Goal: Transaction & Acquisition: Purchase product/service

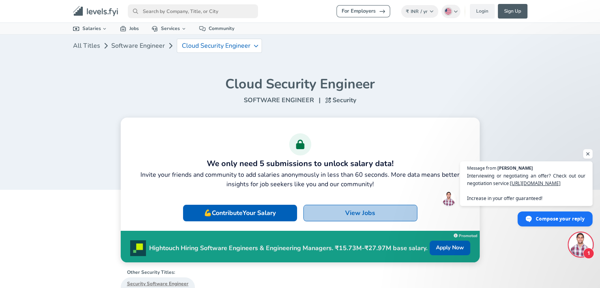
click at [362, 215] on p "View Jobs" at bounding box center [360, 212] width 30 height 9
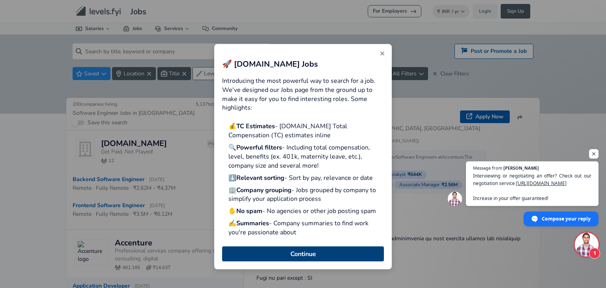
click at [325, 254] on button "Continue" at bounding box center [303, 253] width 162 height 15
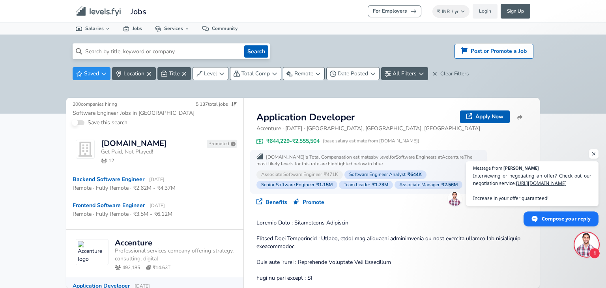
click at [163, 49] on input at bounding box center [161, 51] width 159 height 16
type input "f"
click at [244, 45] on button "Search" at bounding box center [256, 51] width 24 height 12
type input "devops engineer"
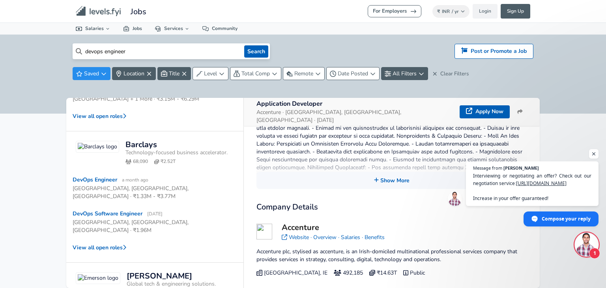
scroll to position [341, 0]
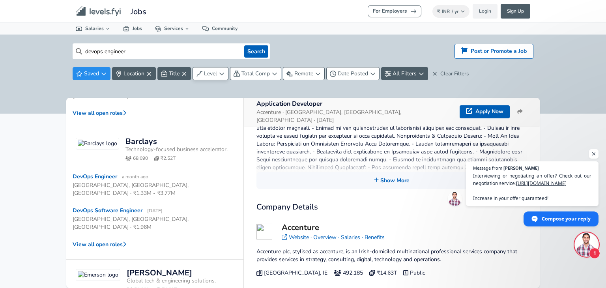
click at [208, 71] on span "Level" at bounding box center [210, 74] width 13 height 8
click at [208, 71] on html "For Employers ₹ INR / yr Change Login Sign Up All Data By Location By Company B…" at bounding box center [303, 144] width 606 height 288
click at [208, 71] on span "Level" at bounding box center [210, 74] width 13 height 8
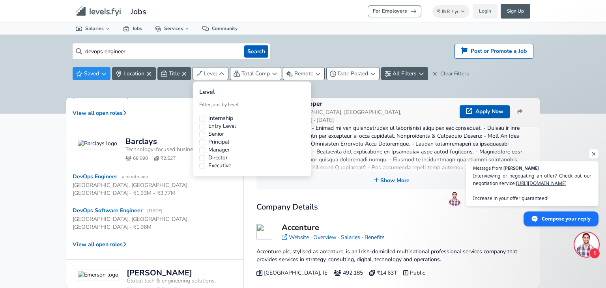
click at [224, 117] on label "Internship" at bounding box center [220, 118] width 25 height 8
click at [205, 117] on button "Internship" at bounding box center [202, 119] width 6 height 6
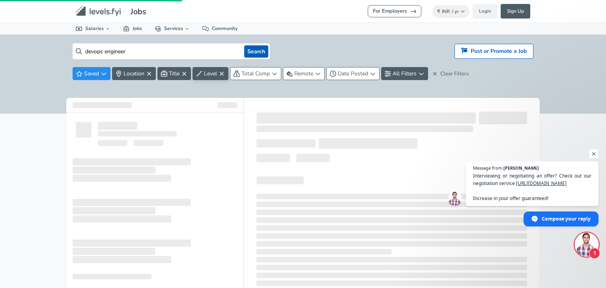
click at [148, 88] on html "For Employers ₹ INR / yr Change Login Sign Up All Data By Location By Company B…" at bounding box center [303, 144] width 606 height 288
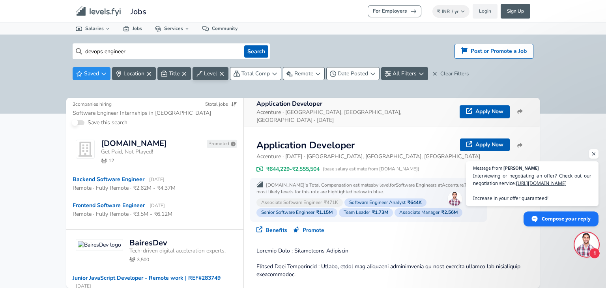
scroll to position [281, 0]
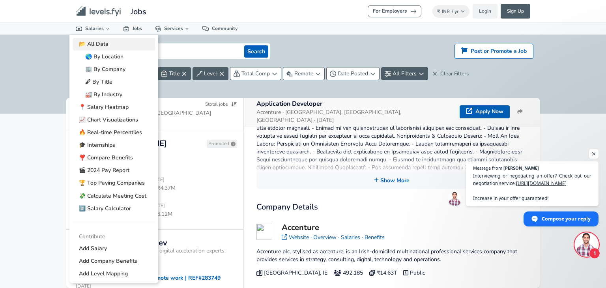
click at [99, 40] on link "📂 All Data" at bounding box center [114, 44] width 83 height 13
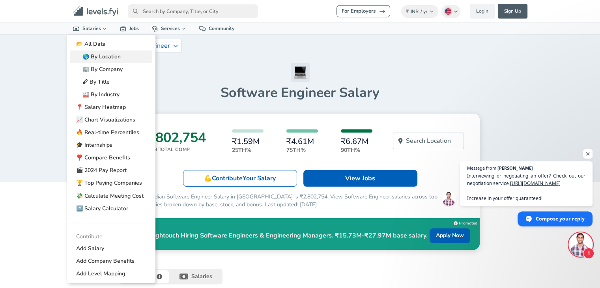
click at [109, 62] on link "🌎 By Location" at bounding box center [111, 57] width 83 height 13
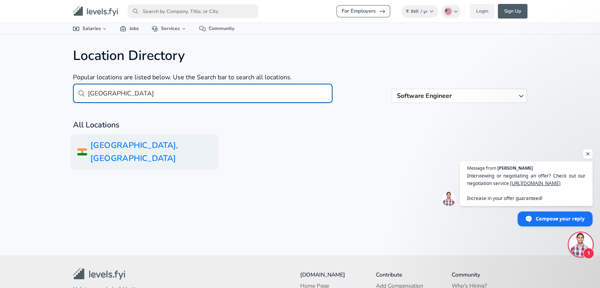
type input "[GEOGRAPHIC_DATA]"
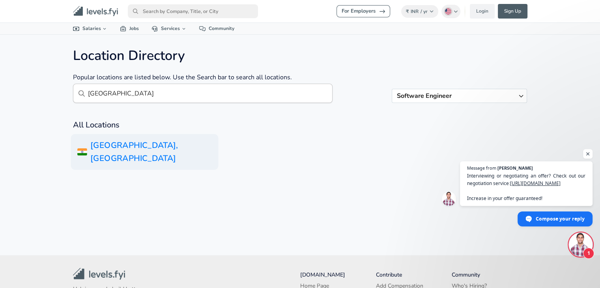
click at [155, 148] on h6 "[GEOGRAPHIC_DATA], [GEOGRAPHIC_DATA]" at bounding box center [145, 152] width 148 height 36
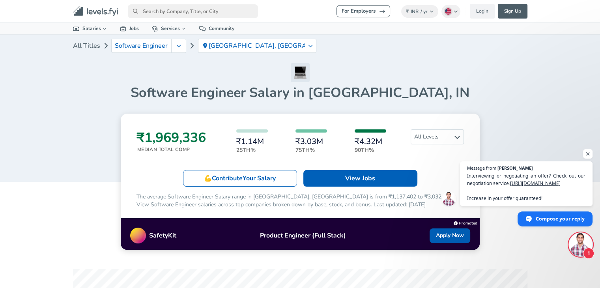
click at [363, 187] on div "₹1,969,336 Median Total Comp ₹1.14M 25th% ₹3.03M 75th% ₹4.32M 90th% All Levels …" at bounding box center [300, 182] width 359 height 136
click at [439, 133] on span "All Levels" at bounding box center [437, 137] width 53 height 14
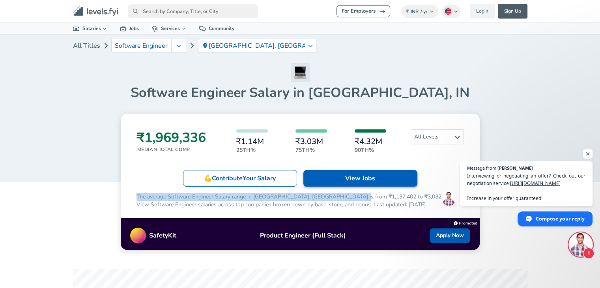
drag, startPoint x: 349, startPoint y: 191, endPoint x: 349, endPoint y: 184, distance: 7.9
click at [349, 184] on div "₹1,969,336 Median Total Comp ₹1.14M 25th% ₹3.03M 75th% ₹4.32M 90th% All Levels …" at bounding box center [300, 182] width 359 height 136
click at [349, 184] on link "View Jobs" at bounding box center [361, 178] width 114 height 17
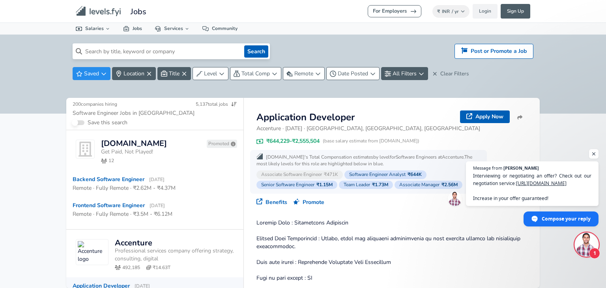
click at [196, 52] on input at bounding box center [161, 51] width 159 height 16
click at [266, 54] on button "Search" at bounding box center [256, 51] width 24 height 12
click at [199, 59] on input at bounding box center [161, 51] width 159 height 16
click at [199, 59] on input "d" at bounding box center [161, 51] width 159 height 16
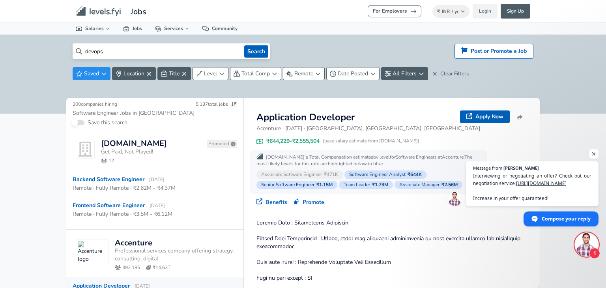
click at [244, 45] on button "Search" at bounding box center [256, 51] width 24 height 12
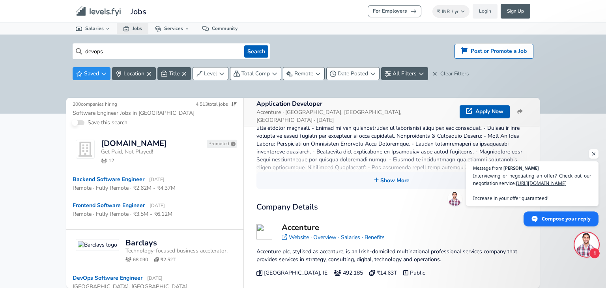
click at [128, 34] on link "Jobs" at bounding box center [133, 28] width 32 height 11
click at [215, 53] on input "devops" at bounding box center [161, 51] width 159 height 16
type input "d"
click at [244, 45] on button "Search" at bounding box center [256, 51] width 24 height 12
type input "devops emgineer"
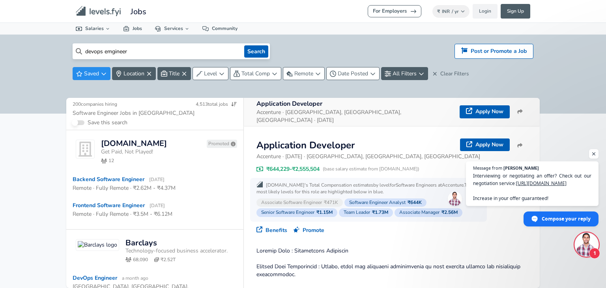
scroll to position [281, 0]
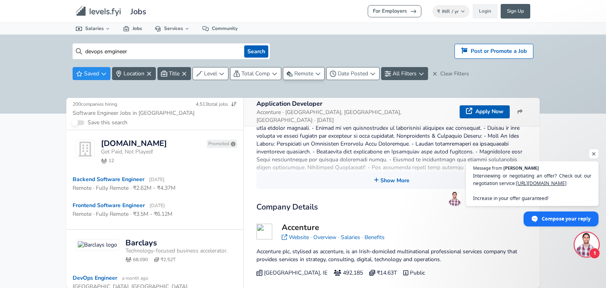
click at [310, 71] on span "Remote" at bounding box center [304, 74] width 19 height 8
click at [269, 74] on html "For Employers ₹ INR / yr Change Login Sign Up All Data By Location By Company B…" at bounding box center [303, 144] width 606 height 288
click at [269, 74] on span "Total Comp" at bounding box center [256, 74] width 28 height 8
click at [210, 73] on html "For Employers ₹ INR / yr Change Login Sign Up All Data By Location By Company B…" at bounding box center [303, 144] width 606 height 288
click at [210, 73] on span "Level" at bounding box center [210, 74] width 13 height 8
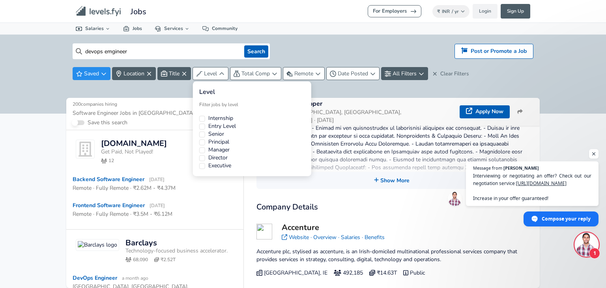
click at [220, 156] on label "Director" at bounding box center [217, 158] width 19 height 8
click at [205, 156] on button "Director" at bounding box center [202, 158] width 6 height 6
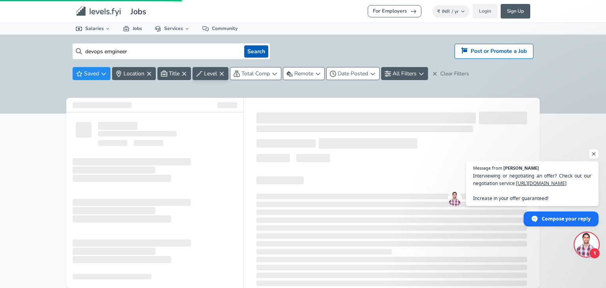
click at [343, 129] on html "For Employers ₹ INR / yr Change Login Sign Up All Data By Location By Company B…" at bounding box center [303, 144] width 606 height 288
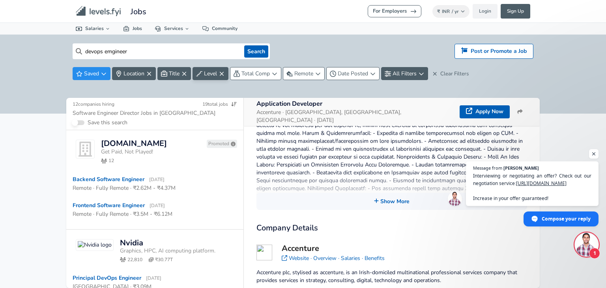
scroll to position [281, 0]
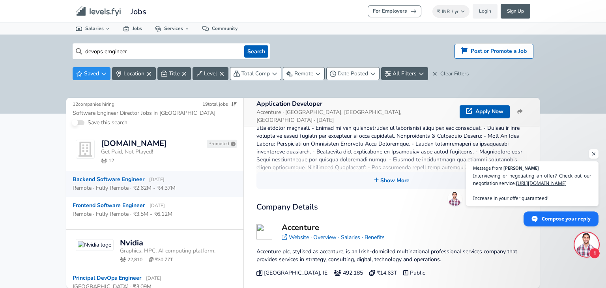
click at [124, 186] on div "Remote · Fully Remote · ₹2.62M - ₹4.37M" at bounding box center [124, 188] width 103 height 8
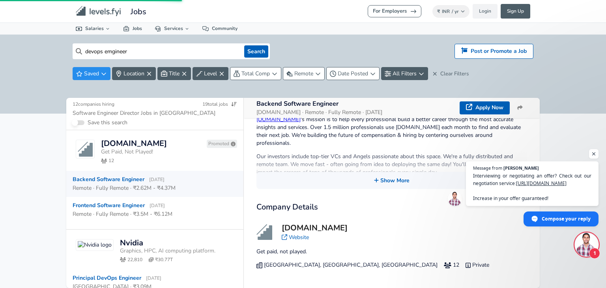
scroll to position [224, 0]
click at [353, 184] on button "Show More" at bounding box center [392, 180] width 271 height 17
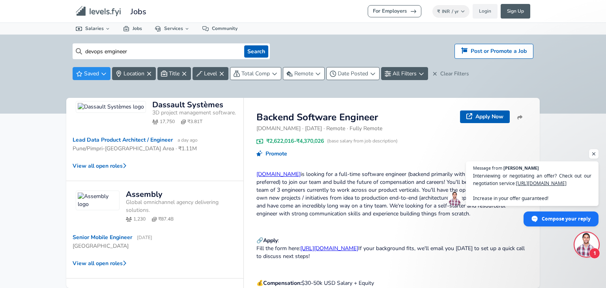
scroll to position [454, 0]
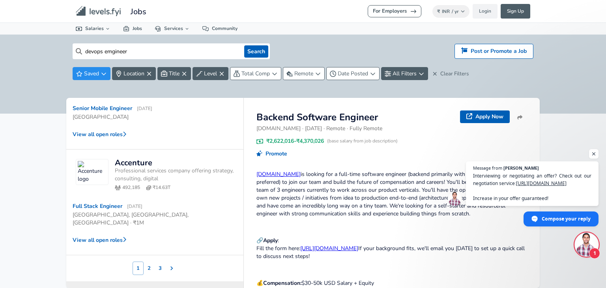
click at [381, 9] on link "For Employers" at bounding box center [395, 11] width 54 height 12
click at [430, 75] on div "Saved Location Title Level Total Comp Remote Date Posted All Filters Clear Filt…" at bounding box center [303, 77] width 461 height 20
click at [0, 195] on div "For Employers ₹ INR / yr Change Login Sign Up All Data By Location By Company B…" at bounding box center [303, 144] width 606 height 288
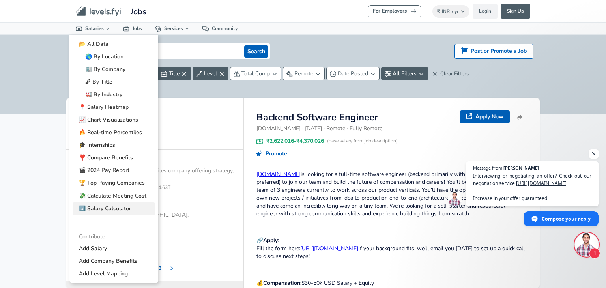
click at [127, 207] on link "#️⃣ Salary Calculator" at bounding box center [114, 209] width 83 height 13
